Goal: Task Accomplishment & Management: Use online tool/utility

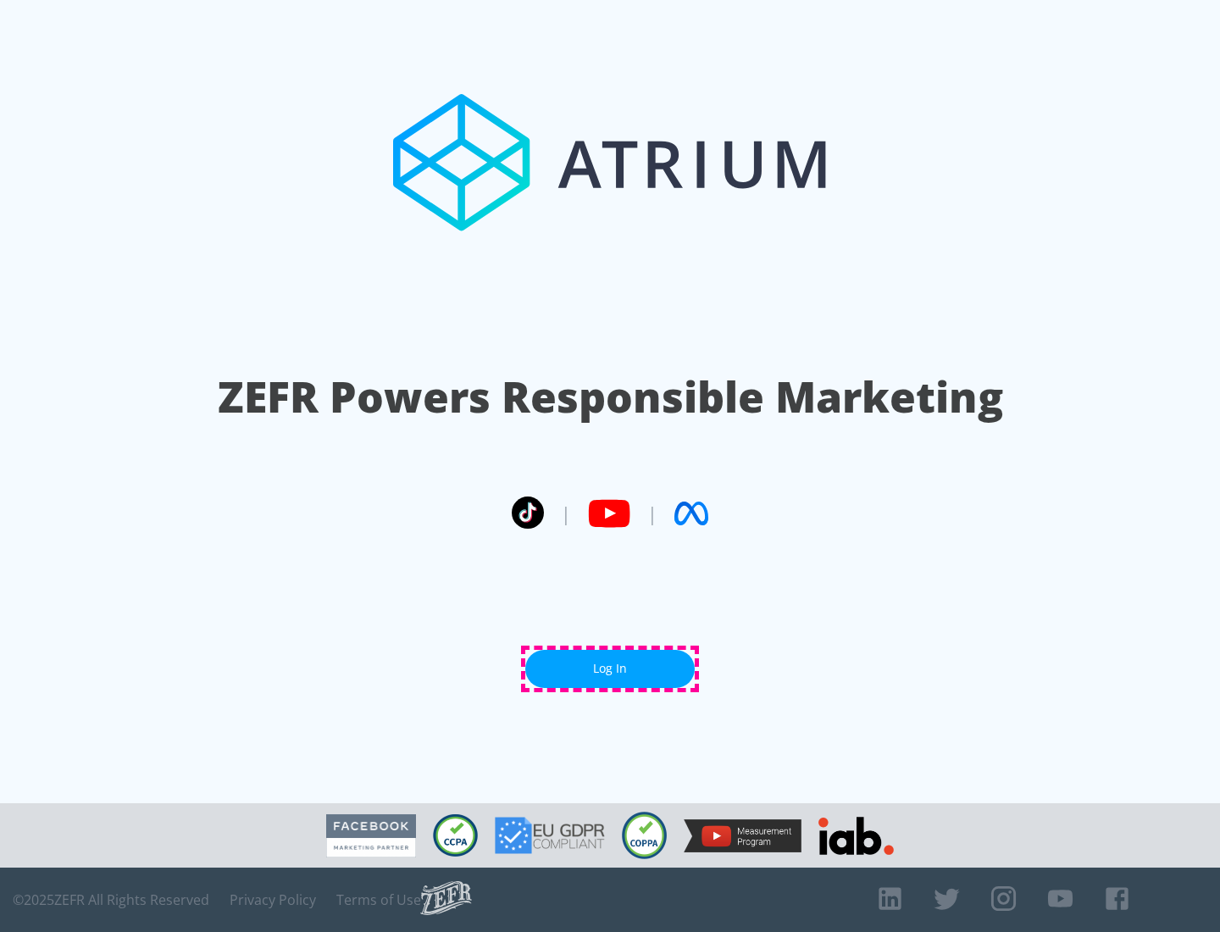
click at [610, 668] on link "Log In" at bounding box center [609, 669] width 169 height 38
